Goal: Find specific page/section: Find specific page/section

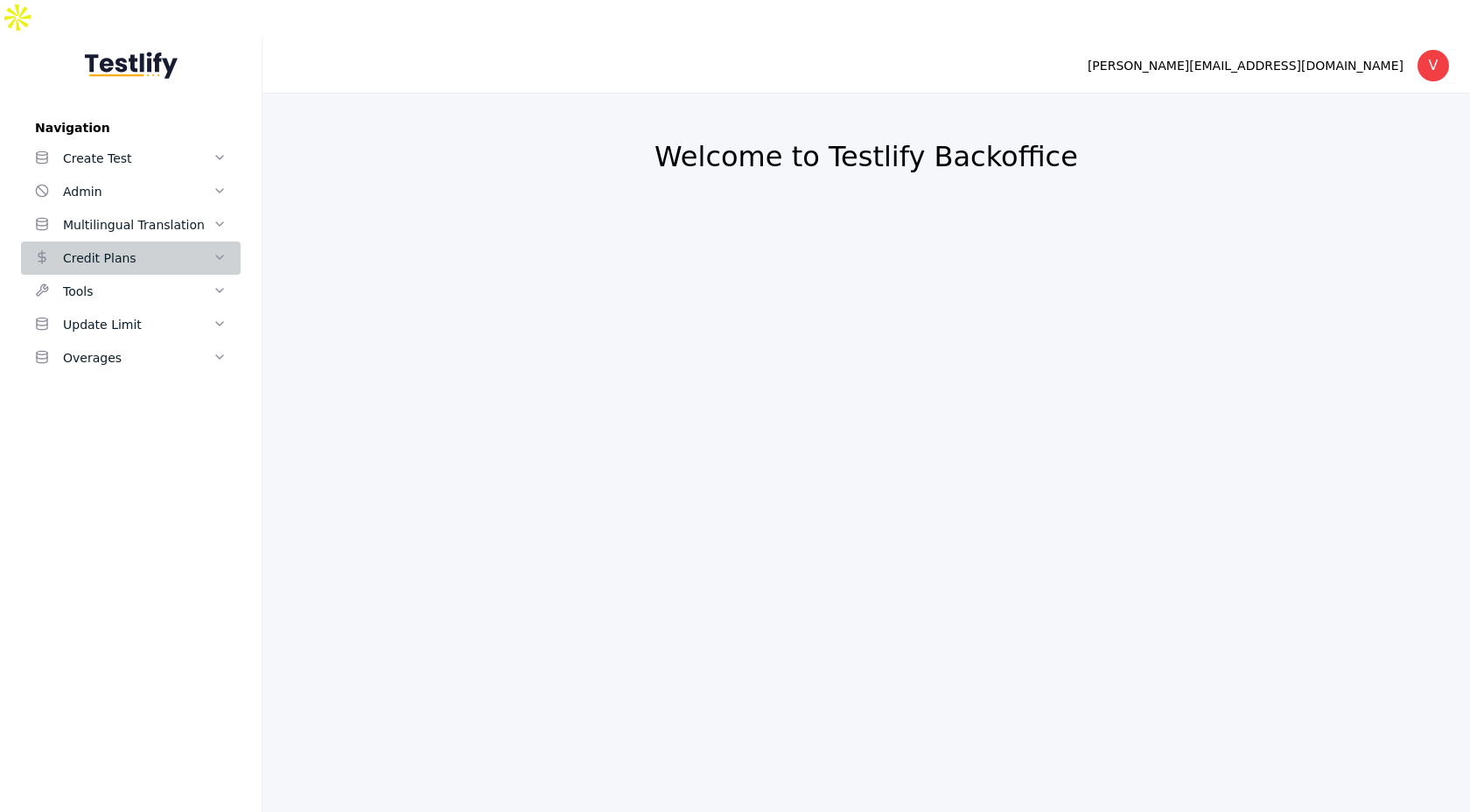
click at [219, 255] on polyline at bounding box center [220, 257] width 7 height 4
click at [217, 331] on icon at bounding box center [220, 338] width 14 height 14
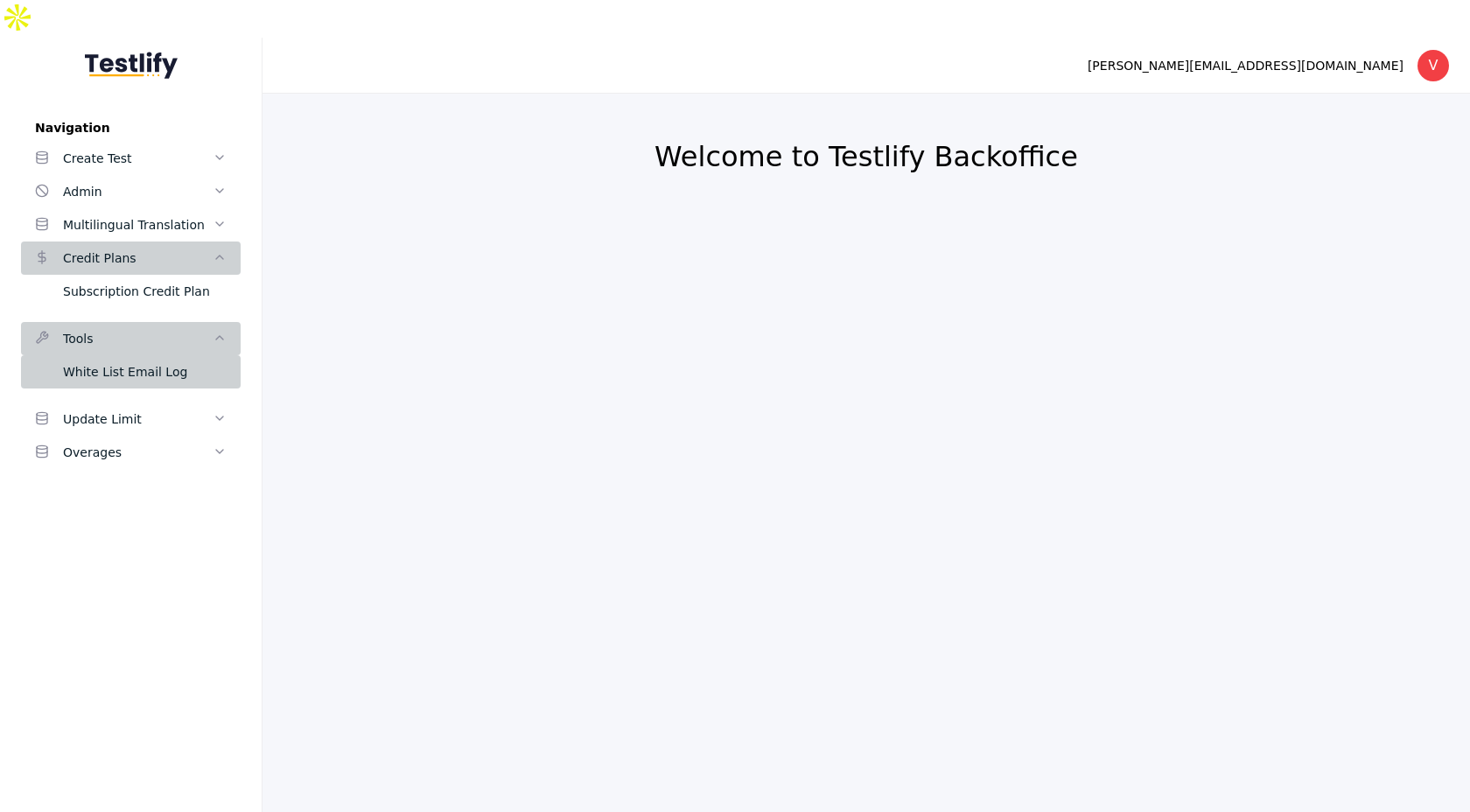
click at [181, 361] on div "White List Email Log" at bounding box center [145, 372] width 164 height 21
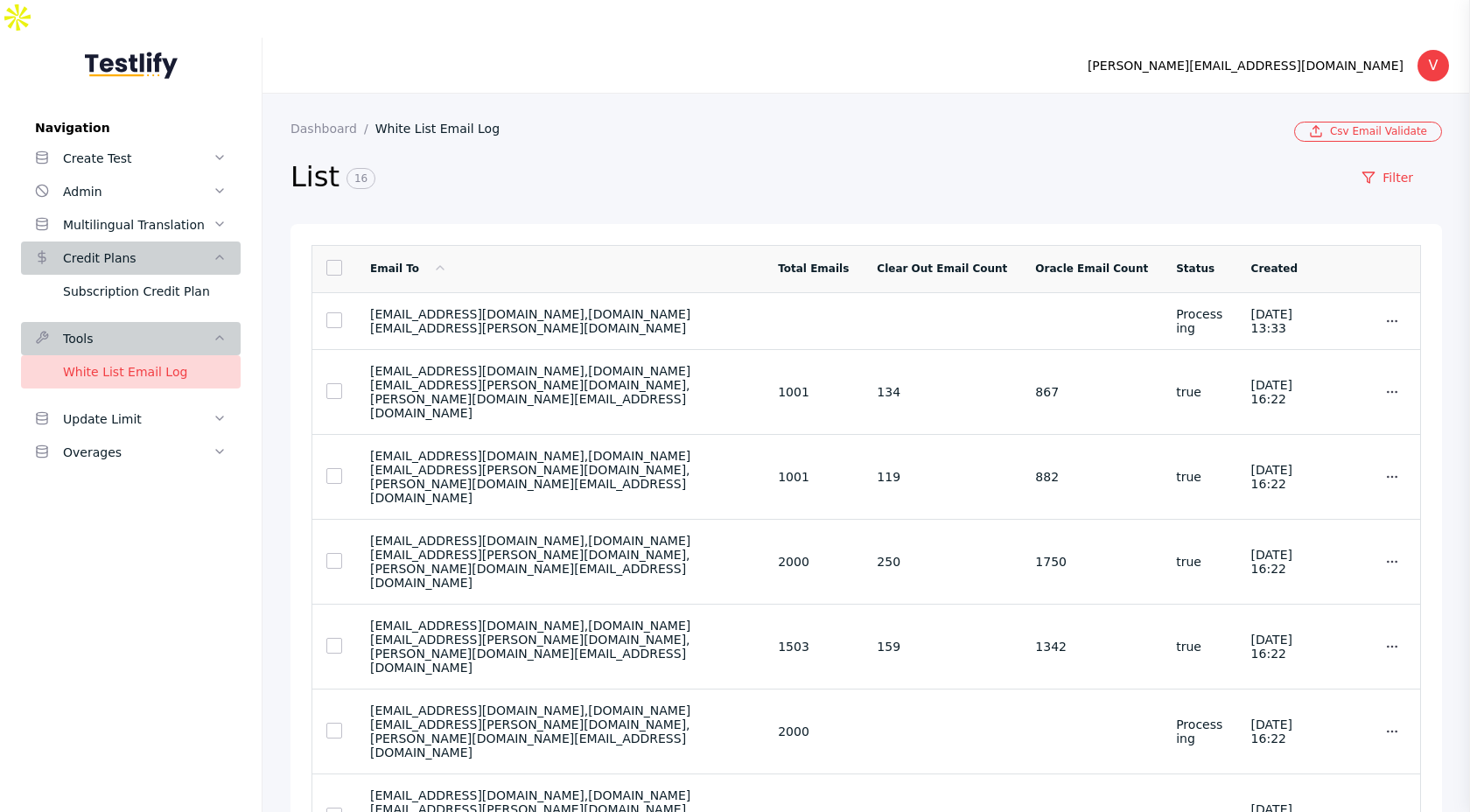
scroll to position [63, 0]
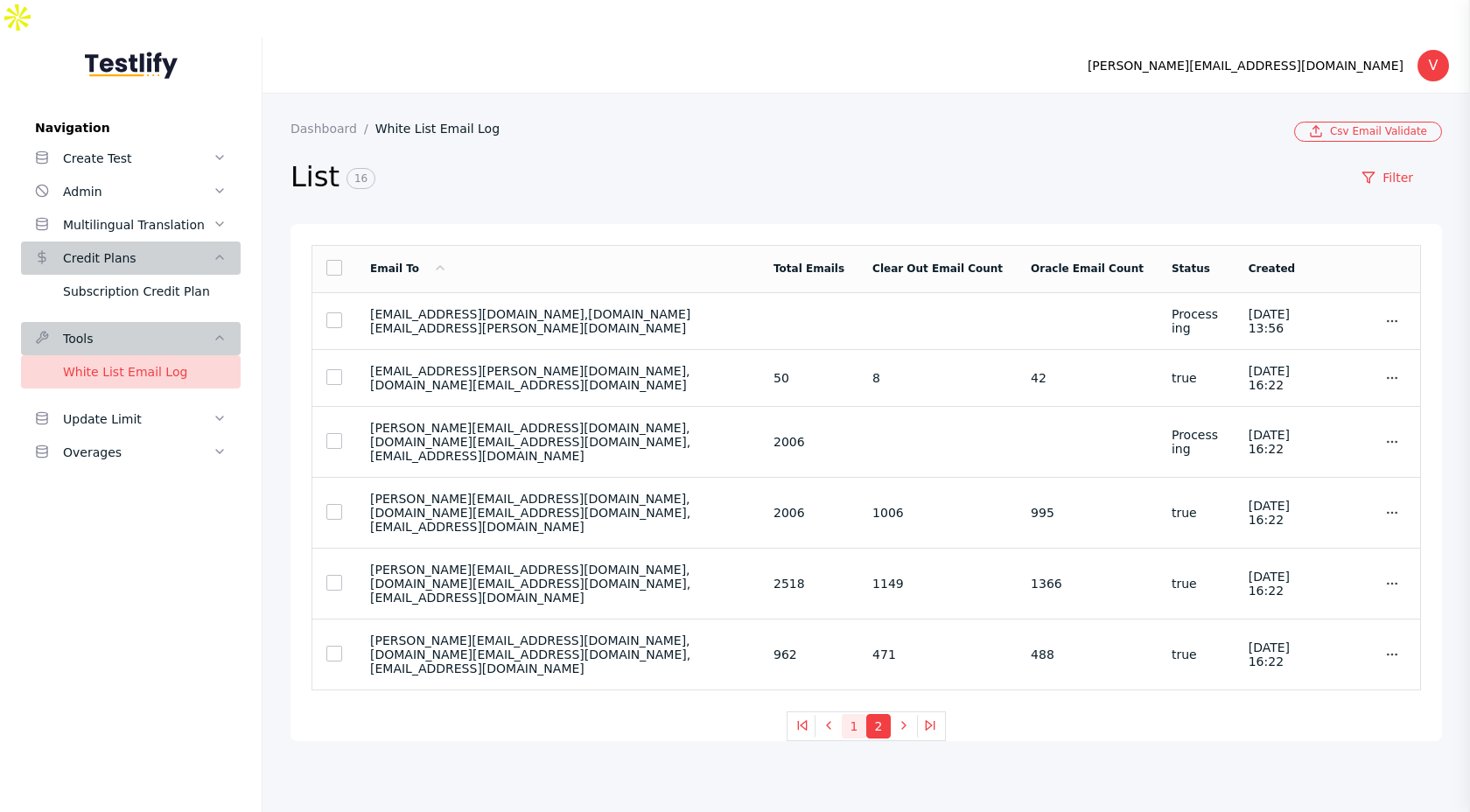
click at [854, 714] on button "1" at bounding box center [853, 725] width 24 height 24
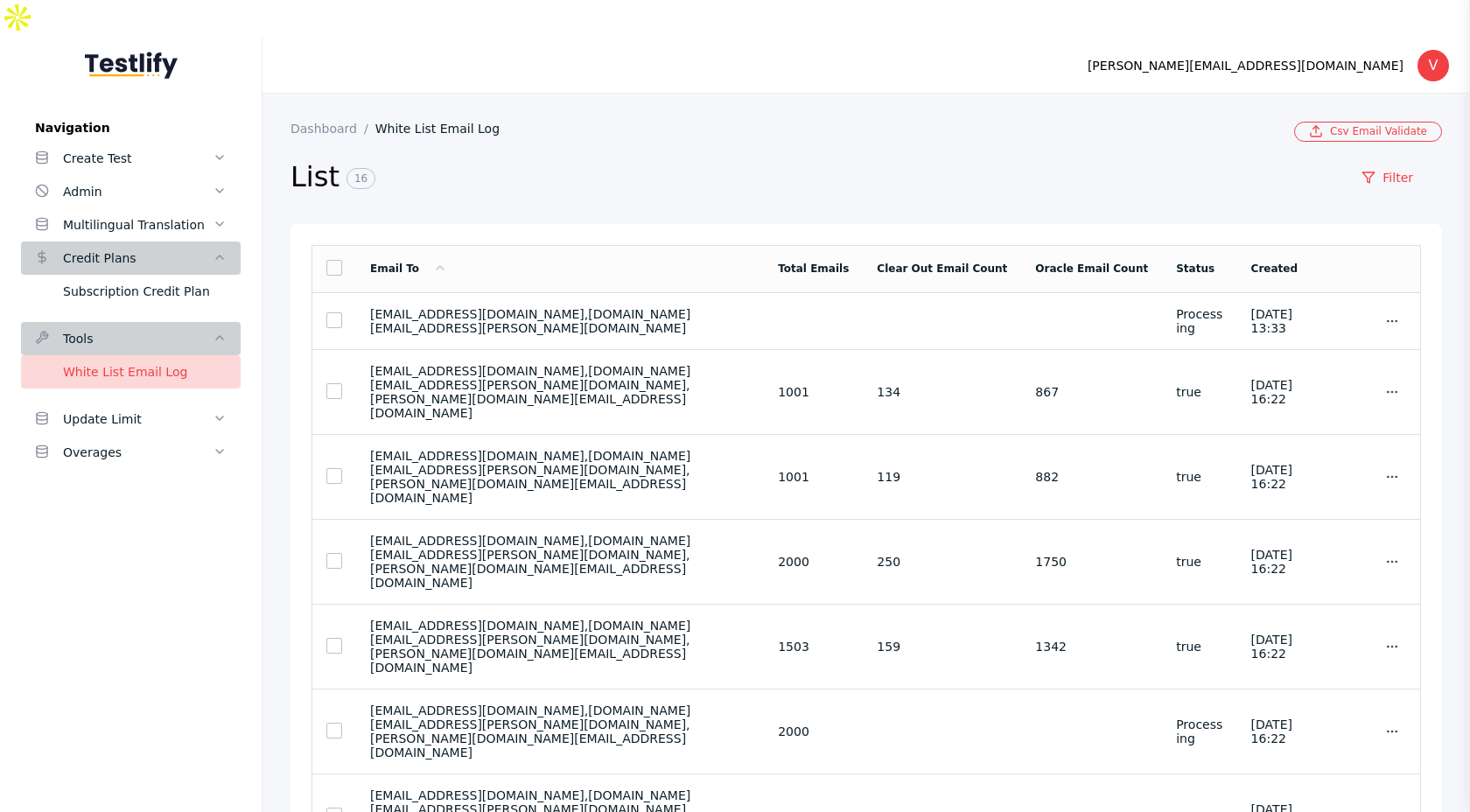
click at [37, 56] on link at bounding box center [130, 71] width 262 height 69
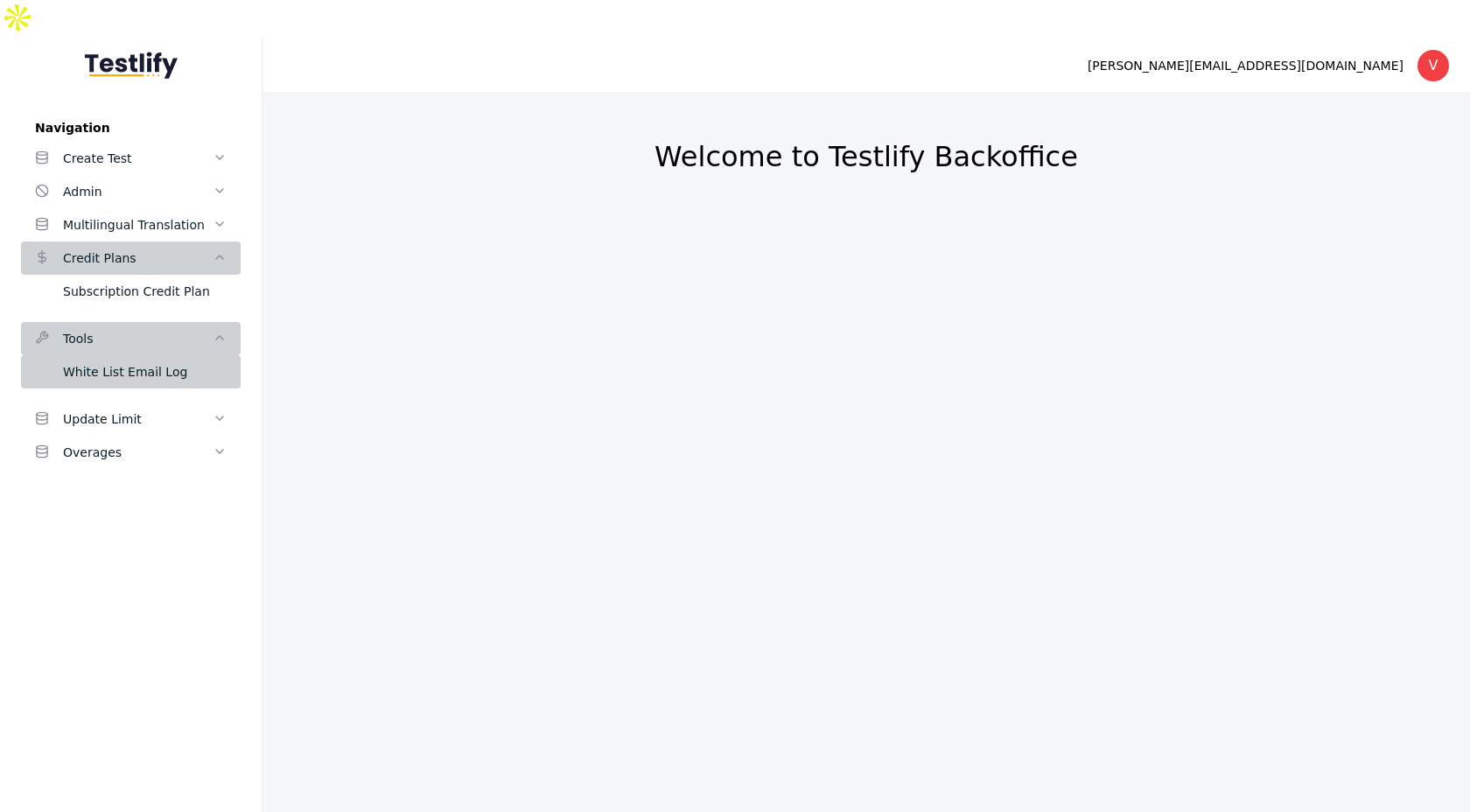
click at [115, 361] on div "White List Email Log" at bounding box center [145, 372] width 164 height 21
